Goal: Use online tool/utility: Utilize a website feature to perform a specific function

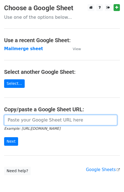
click at [11, 122] on input "url" at bounding box center [60, 120] width 113 height 10
paste input "https://docs.google.com/spreadsheets/d/1hGkfhrAz-18AE12czTlpTuxyyQgu2SKeN_WbkcN…"
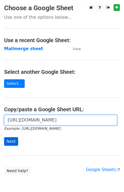
scroll to position [0, 122]
type input "https://docs.google.com/spreadsheets/d/1hGkfhrAz-18AE12czTlpTuxyyQgu2SKeN_WbkcN…"
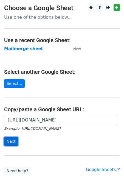
click at [11, 141] on input "Next" at bounding box center [11, 141] width 14 height 9
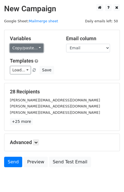
click at [21, 49] on link "Copy/paste..." at bounding box center [27, 48] width 34 height 9
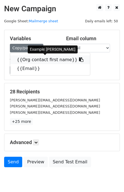
click at [20, 59] on link "{{Org contact first name}}" at bounding box center [50, 59] width 80 height 9
